Goal: Task Accomplishment & Management: Manage account settings

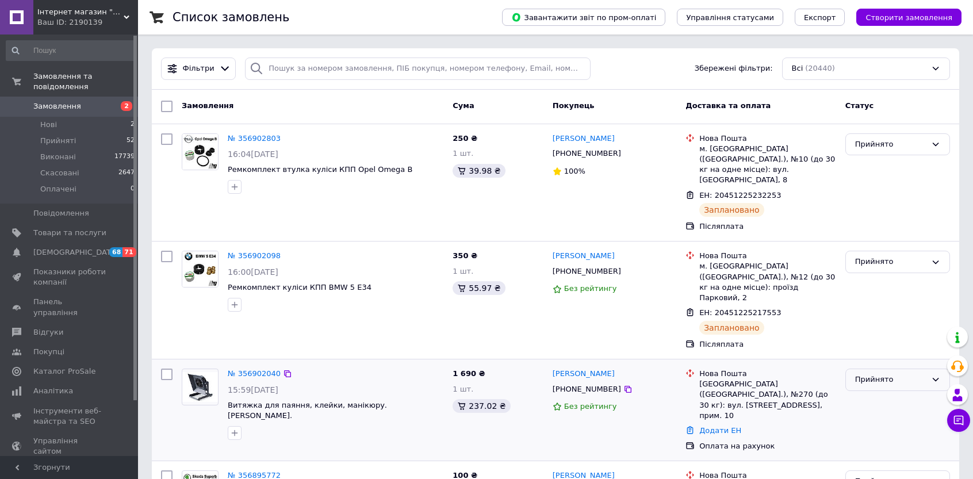
click at [890, 374] on div "Прийнято" at bounding box center [890, 380] width 71 height 12
click at [871, 393] on li "Виконано" at bounding box center [898, 403] width 104 height 21
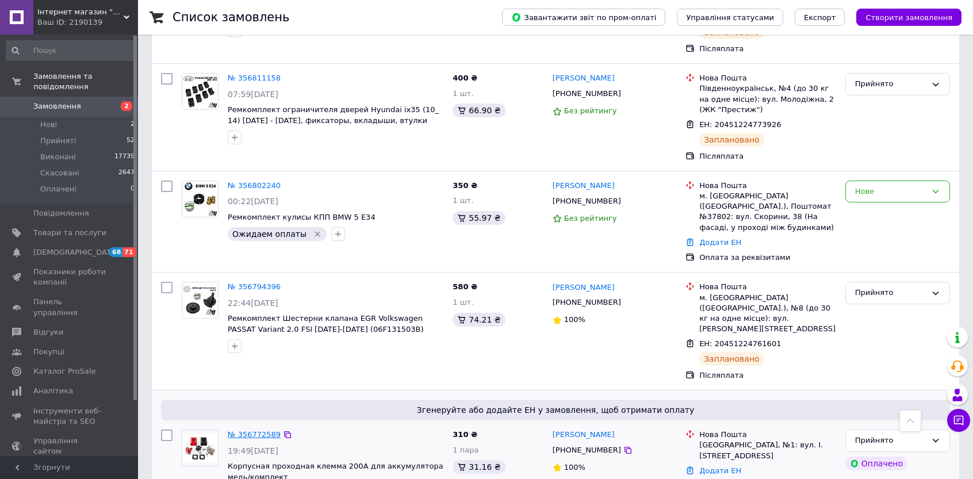
scroll to position [1321, 0]
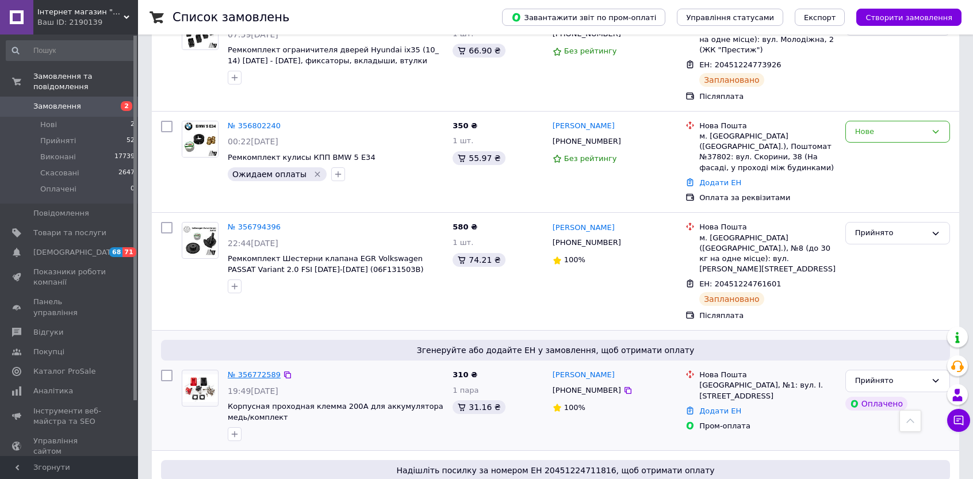
click at [257, 370] on link "№ 356772589" at bounding box center [254, 374] width 53 height 9
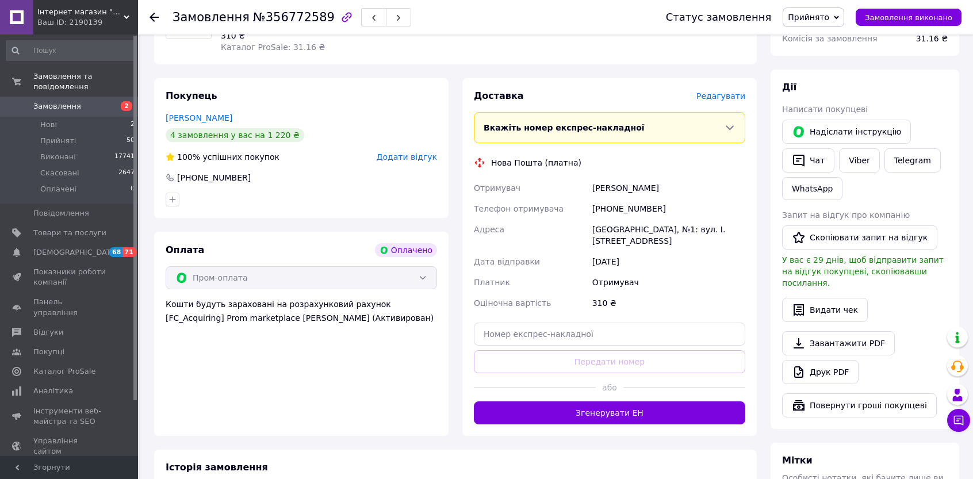
scroll to position [445, 0]
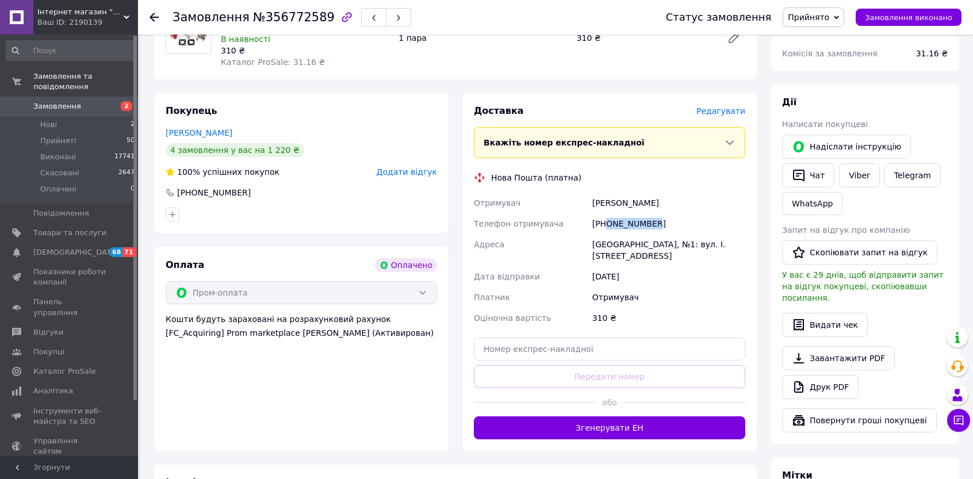
drag, startPoint x: 651, startPoint y: 212, endPoint x: 606, endPoint y: 212, distance: 44.9
click at [607, 213] on div "[PHONE_NUMBER]" at bounding box center [669, 223] width 158 height 21
copy div "0930825993"
drag, startPoint x: 624, startPoint y: 193, endPoint x: 592, endPoint y: 193, distance: 31.6
click at [592, 193] on div "[PERSON_NAME]" at bounding box center [669, 203] width 158 height 21
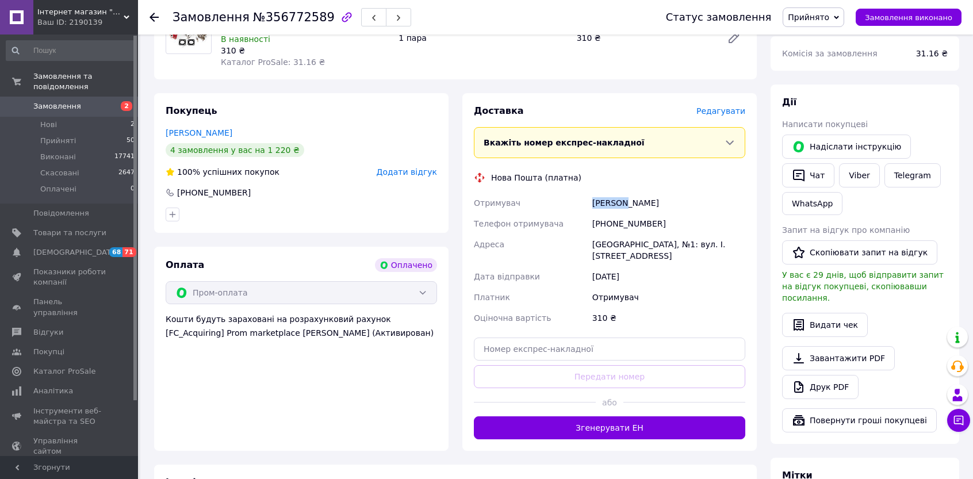
copy div "[PERSON_NAME]"
drag, startPoint x: 646, startPoint y: 235, endPoint x: 591, endPoint y: 233, distance: 55.2
click at [591, 234] on div "[GEOGRAPHIC_DATA], №1: вул. І. [STREET_ADDRESS]" at bounding box center [669, 250] width 158 height 32
copy div "[GEOGRAPHIC_DATA]"
click at [541, 338] on input "text" at bounding box center [609, 349] width 271 height 23
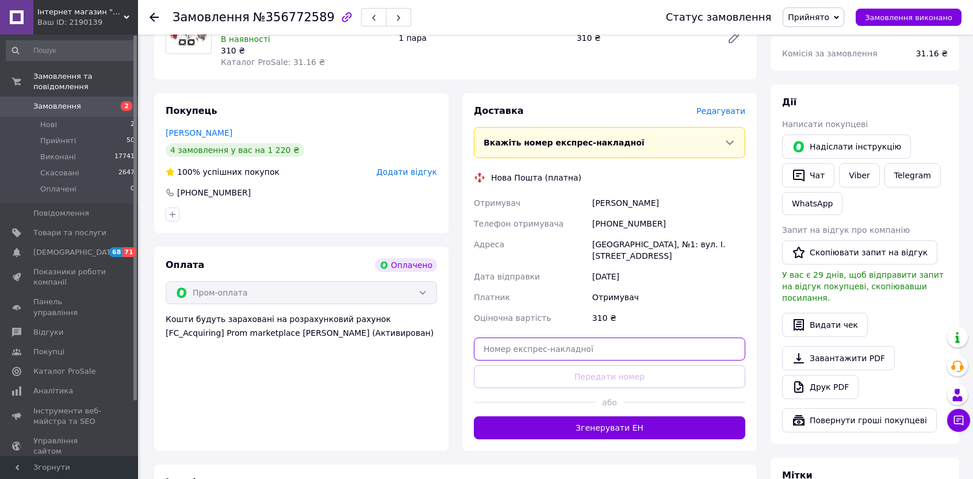
paste input "20451225330641"
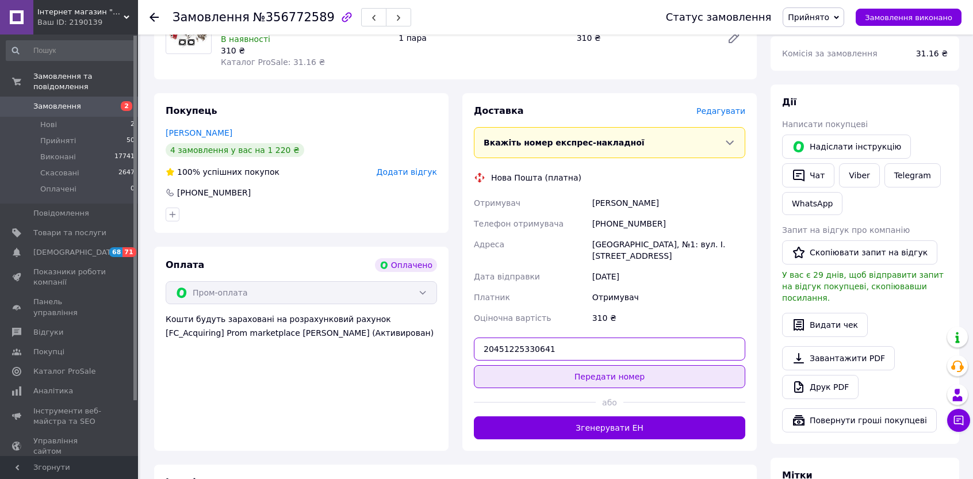
type input "20451225330641"
click at [559, 365] on button "Передати номер" at bounding box center [609, 376] width 271 height 23
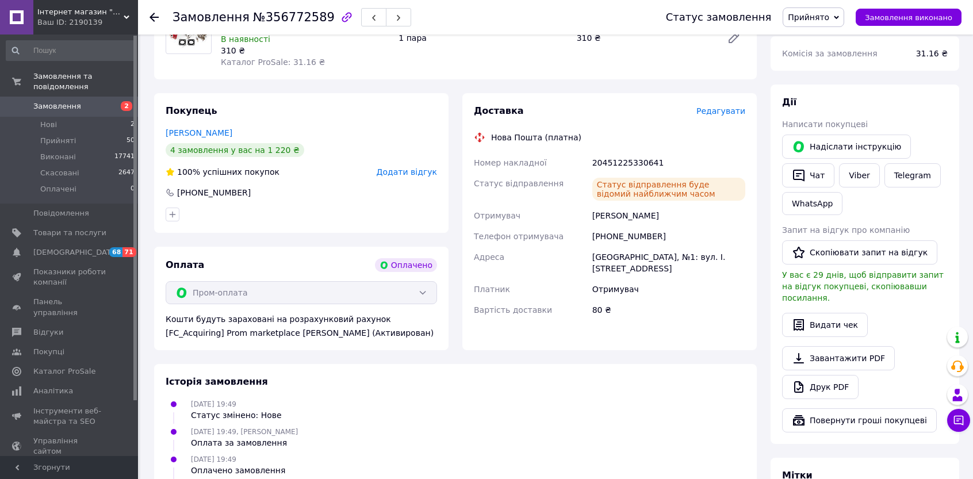
click at [819, 18] on span "Прийнято" at bounding box center [808, 17] width 41 height 9
click at [829, 36] on li "Виконано" at bounding box center [813, 40] width 60 height 17
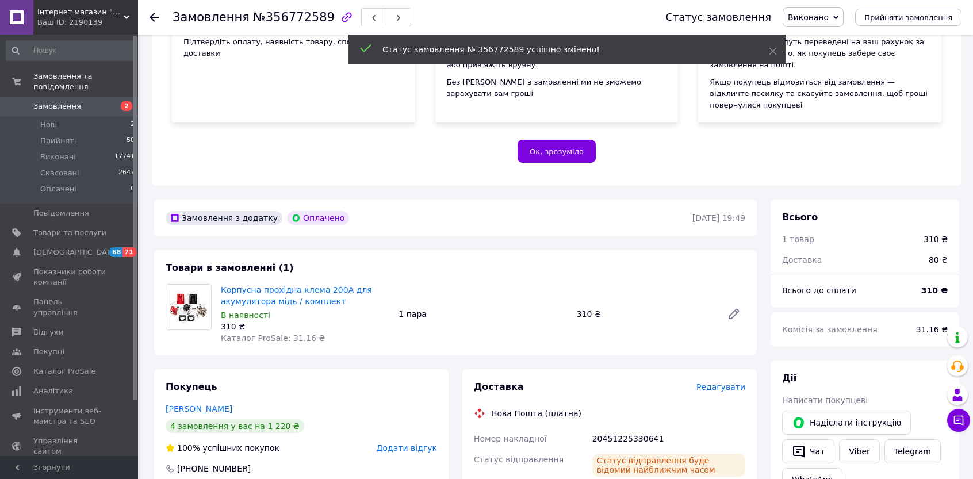
scroll to position [158, 0]
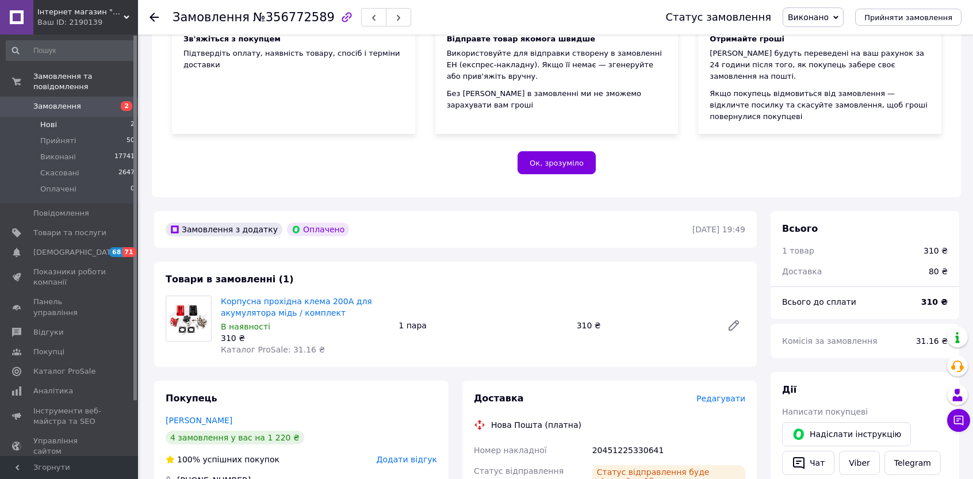
click at [43, 120] on span "Нові" at bounding box center [48, 125] width 17 height 10
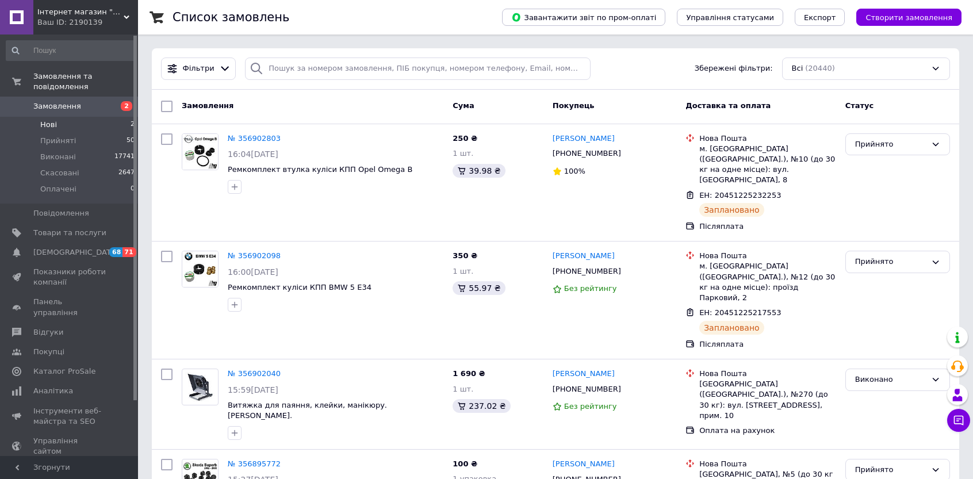
click at [46, 120] on span "Нові" at bounding box center [48, 125] width 17 height 10
